Goal: Find specific page/section: Find specific page/section

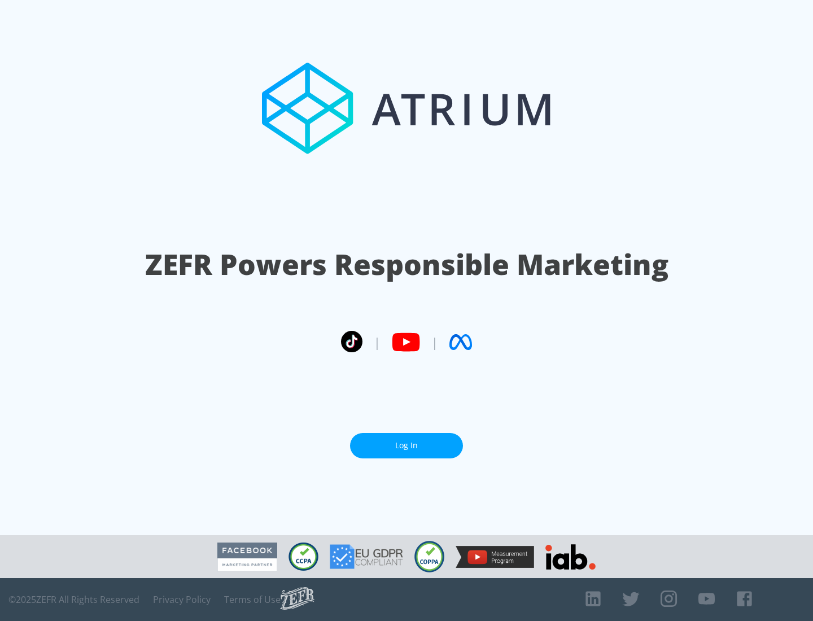
click at [407, 441] on link "Log In" at bounding box center [406, 445] width 113 height 25
